Goal: Find specific page/section: Find specific page/section

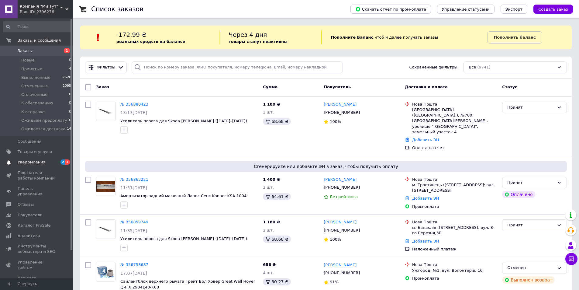
click at [28, 163] on span "Уведомления" at bounding box center [32, 161] width 28 height 5
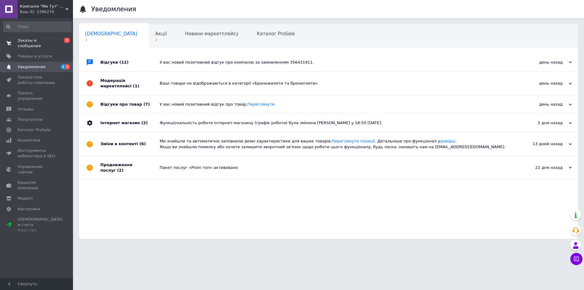
click at [33, 39] on span "Заказы и сообщения" at bounding box center [37, 43] width 39 height 11
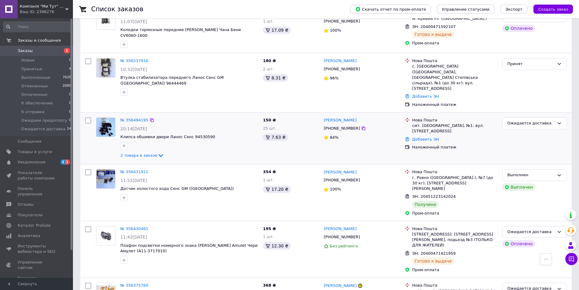
scroll to position [608, 0]
